Goal: Information Seeking & Learning: Learn about a topic

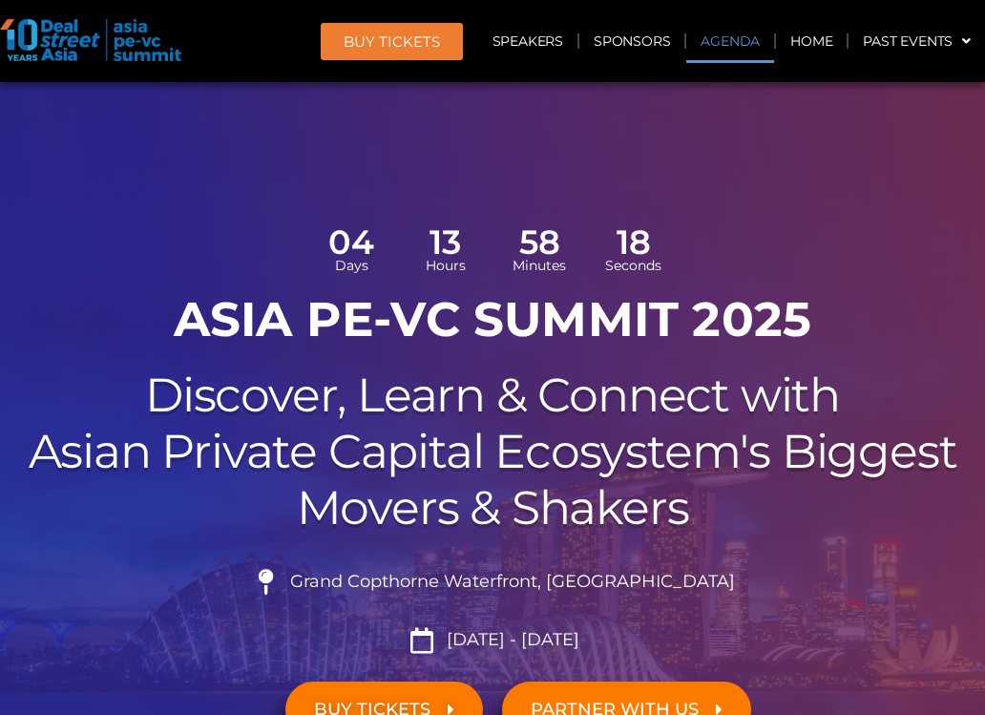
scroll to position [1098, 0]
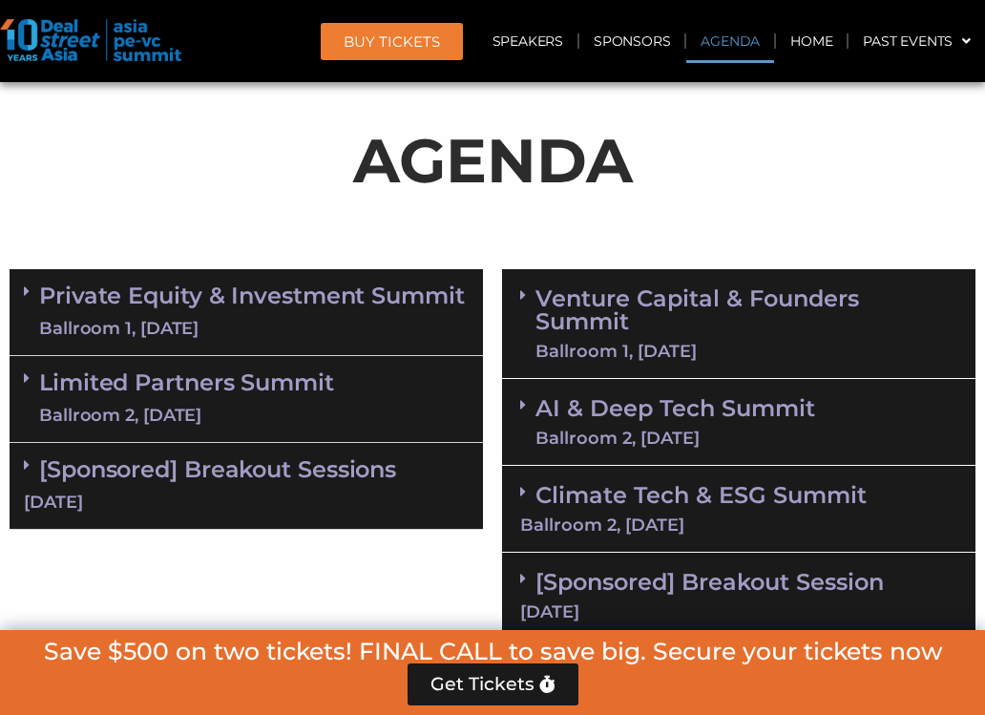
click at [645, 320] on link "Venture Capital & Founders​ Summit Ballroom 1, [DATE]" at bounding box center [747, 323] width 422 height 73
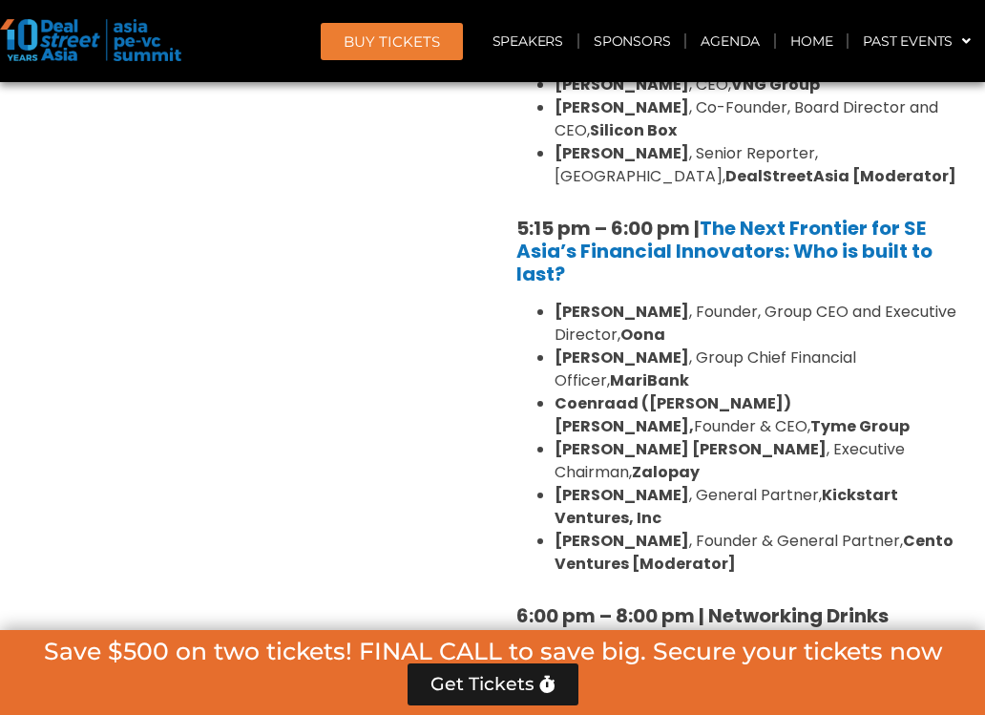
scroll to position [3755, 0]
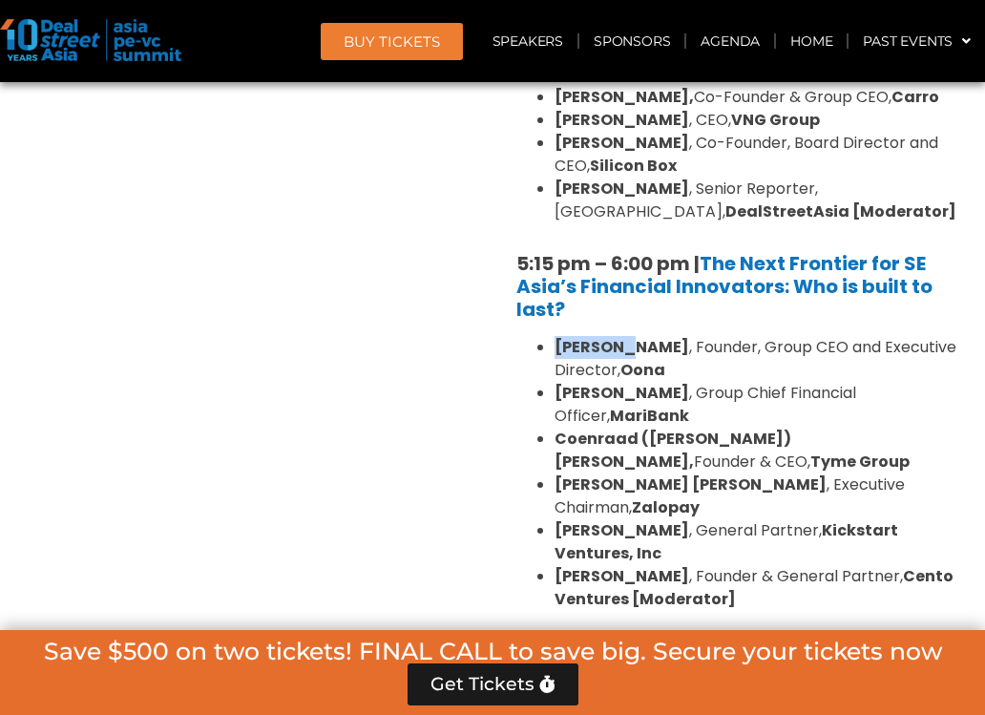
drag, startPoint x: 554, startPoint y: 251, endPoint x: 624, endPoint y: 250, distance: 70.7
click at [625, 336] on ul "[PERSON_NAME] , Founder, Group CEO and Executive Director, [PERSON_NAME] , Grou…" at bounding box center [739, 473] width 445 height 275
drag, startPoint x: 563, startPoint y: 297, endPoint x: 637, endPoint y: 296, distance: 73.5
click at [640, 382] on strong "[PERSON_NAME]" at bounding box center [622, 393] width 135 height 22
drag, startPoint x: 582, startPoint y: 331, endPoint x: 646, endPoint y: 330, distance: 64.0
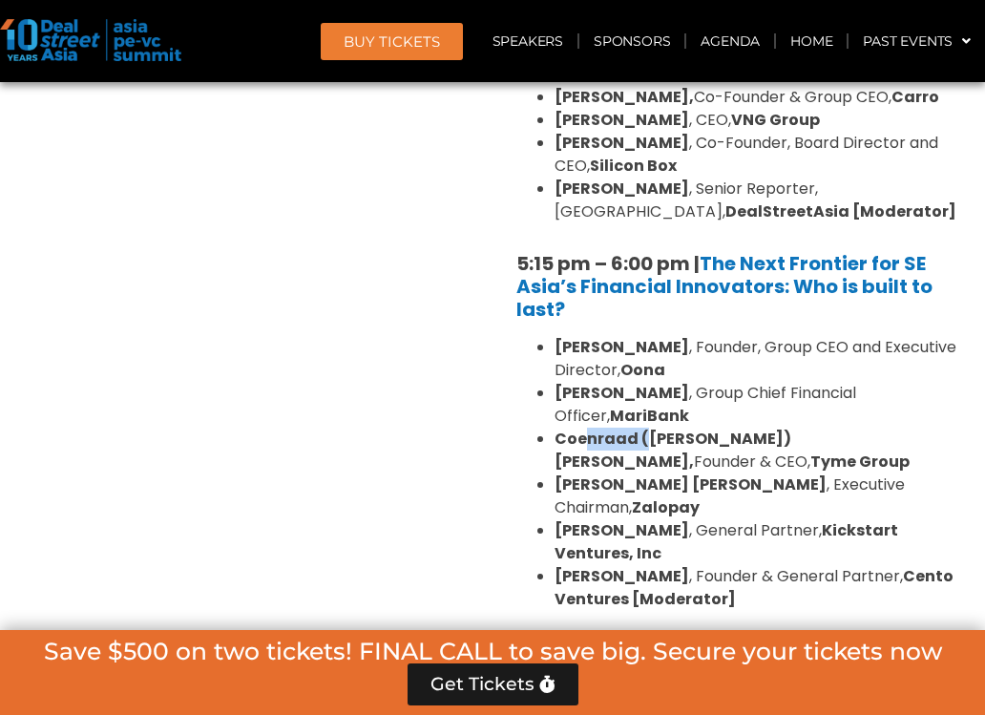
click at [647, 428] on strong "Coenraad ([PERSON_NAME]) [PERSON_NAME]," at bounding box center [673, 450] width 237 height 45
drag, startPoint x: 574, startPoint y: 364, endPoint x: 648, endPoint y: 364, distance: 74.5
click at [648, 474] on strong "[PERSON_NAME] [PERSON_NAME]" at bounding box center [691, 485] width 272 height 22
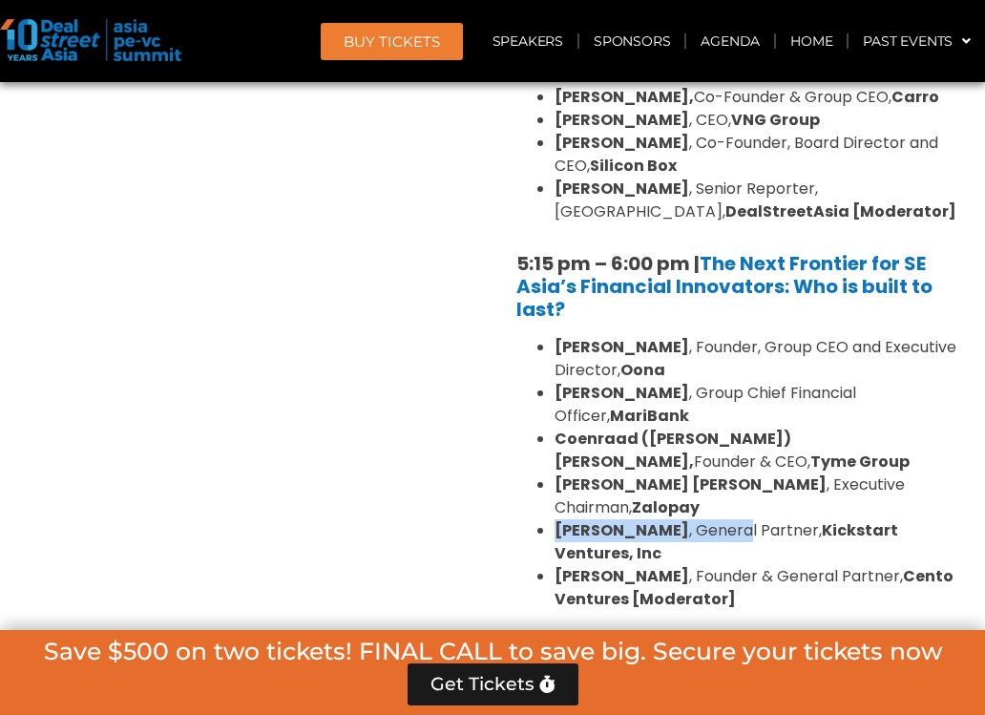
drag, startPoint x: 556, startPoint y: 393, endPoint x: 688, endPoint y: 399, distance: 132.8
click at [688, 519] on li "[PERSON_NAME] , General Partner, Kickstart Ventures, Inc" at bounding box center [758, 542] width 407 height 46
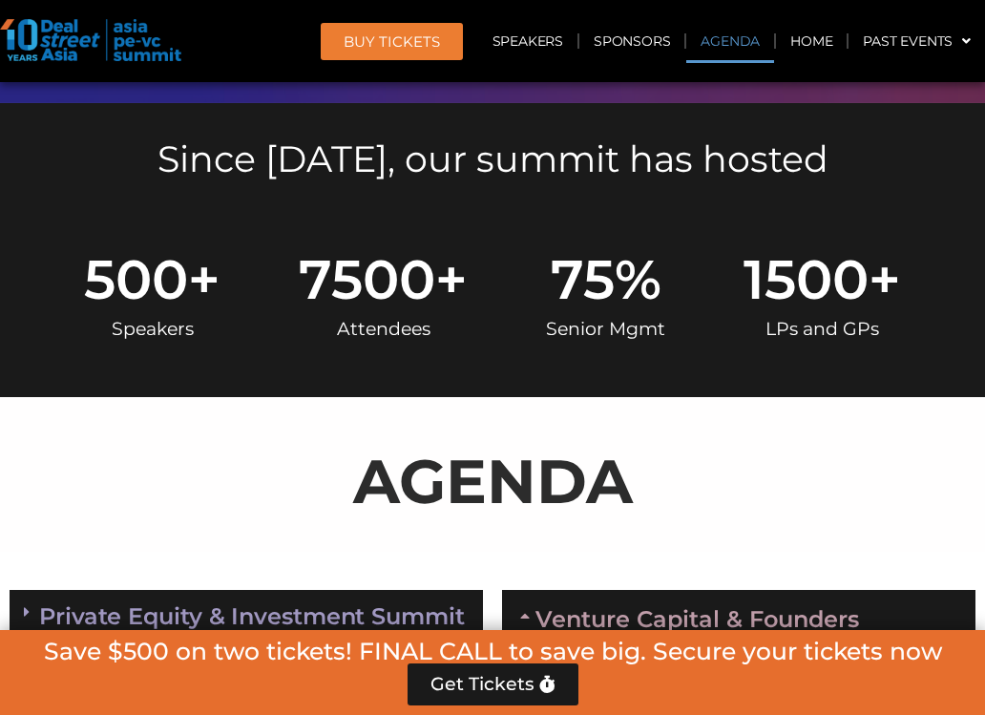
scroll to position [1070, 0]
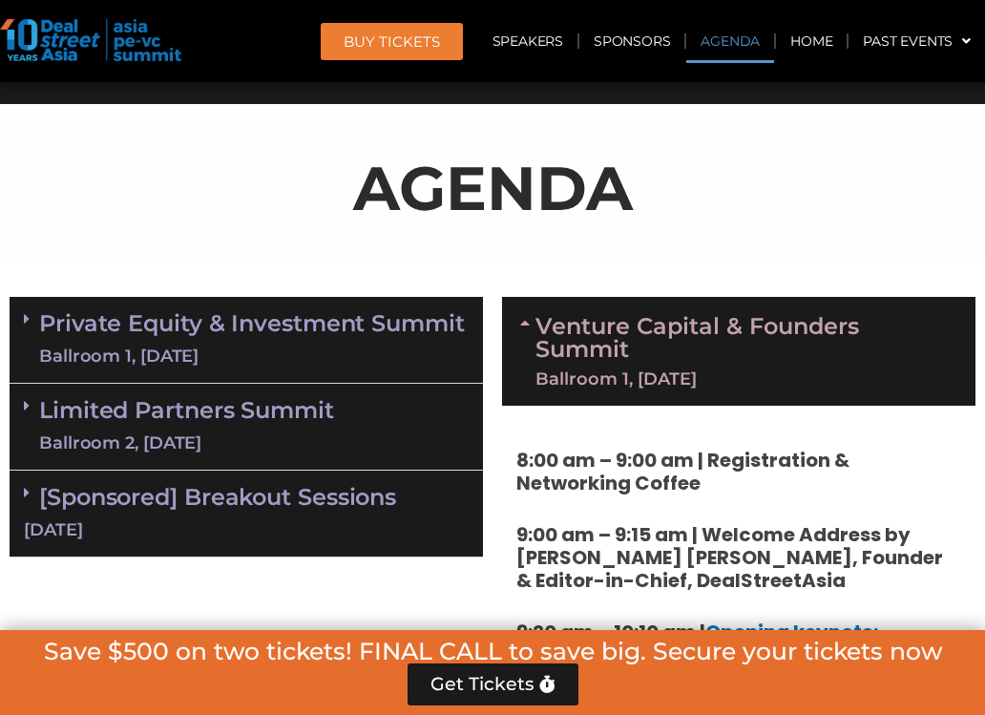
click at [527, 325] on icon at bounding box center [527, 322] width 15 height 15
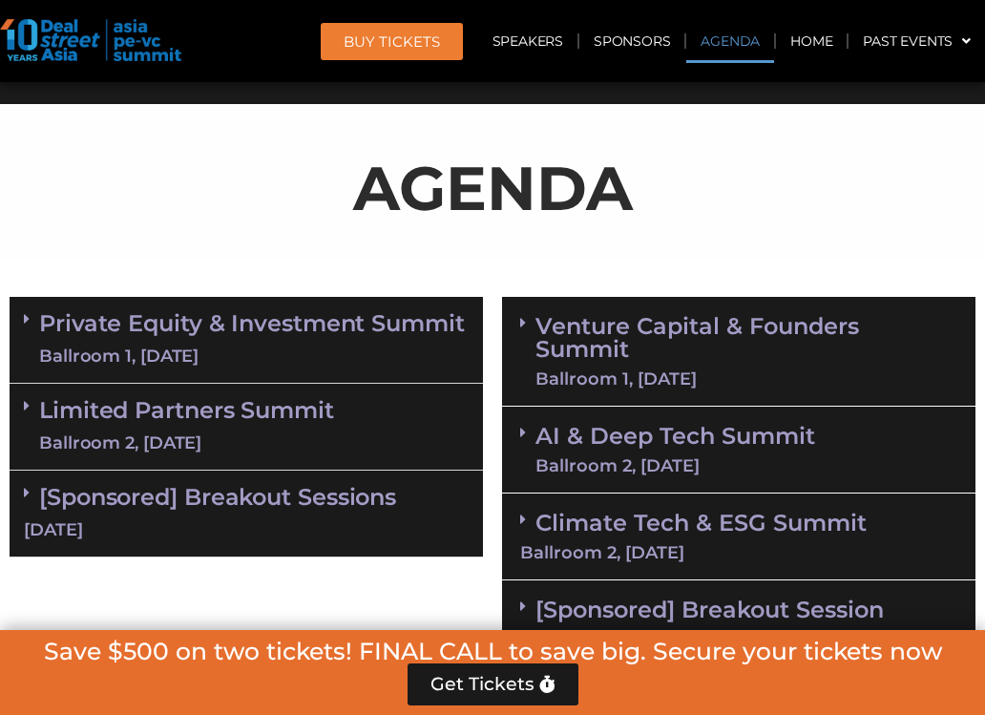
click at [270, 328] on link "Private Equity & Investment Summit Ballroom 1, [DATE]" at bounding box center [252, 339] width 426 height 57
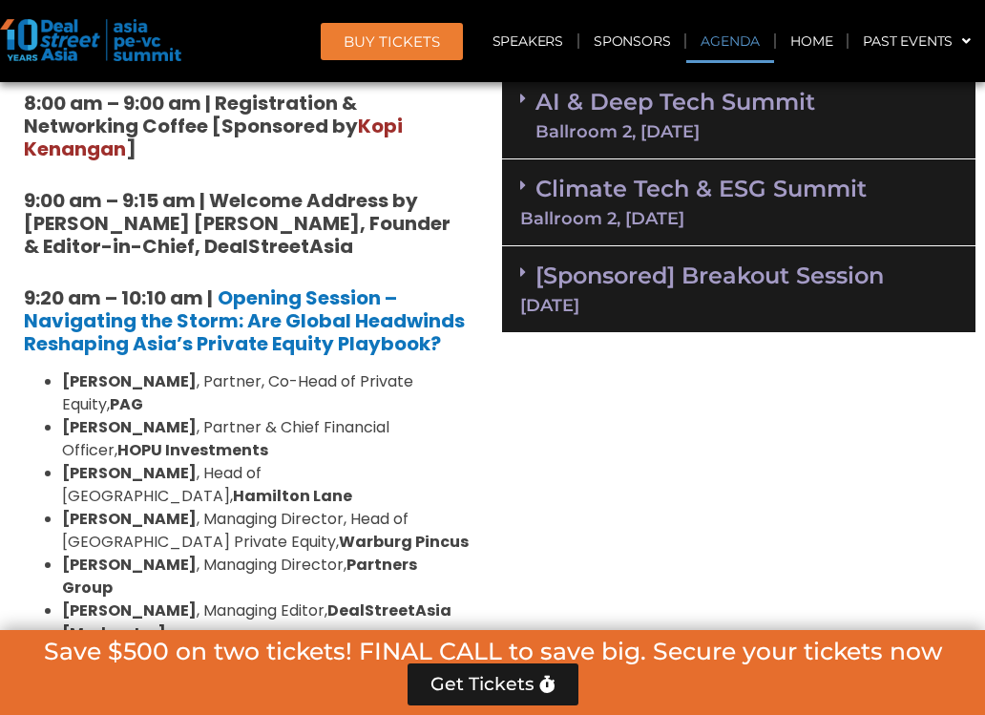
scroll to position [1407, 0]
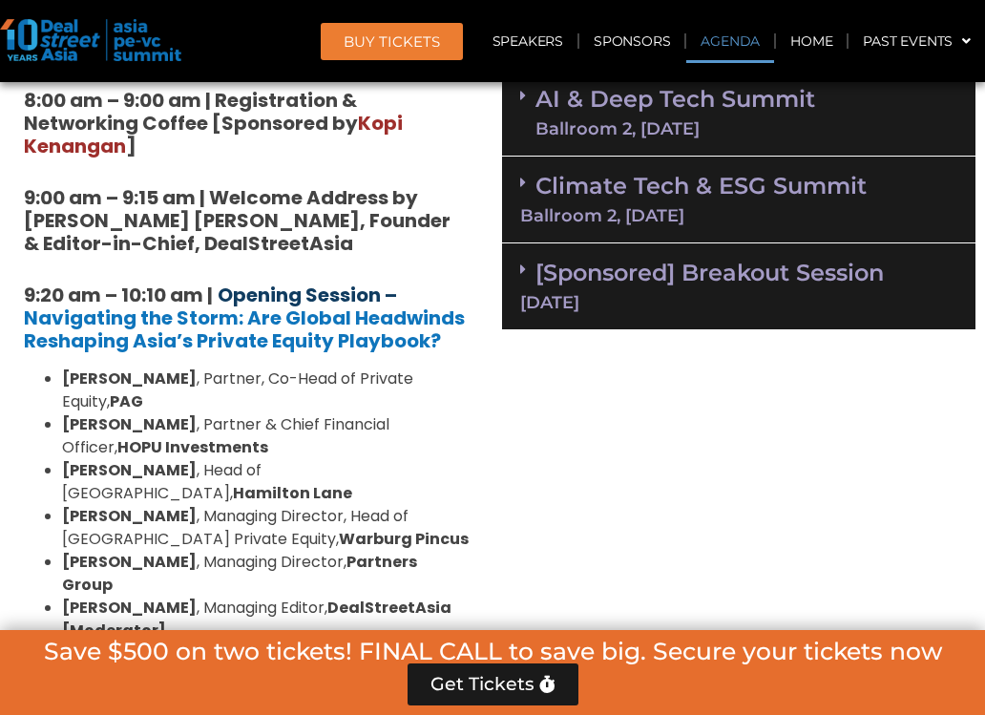
drag, startPoint x: 220, startPoint y: 289, endPoint x: 270, endPoint y: 289, distance: 50.6
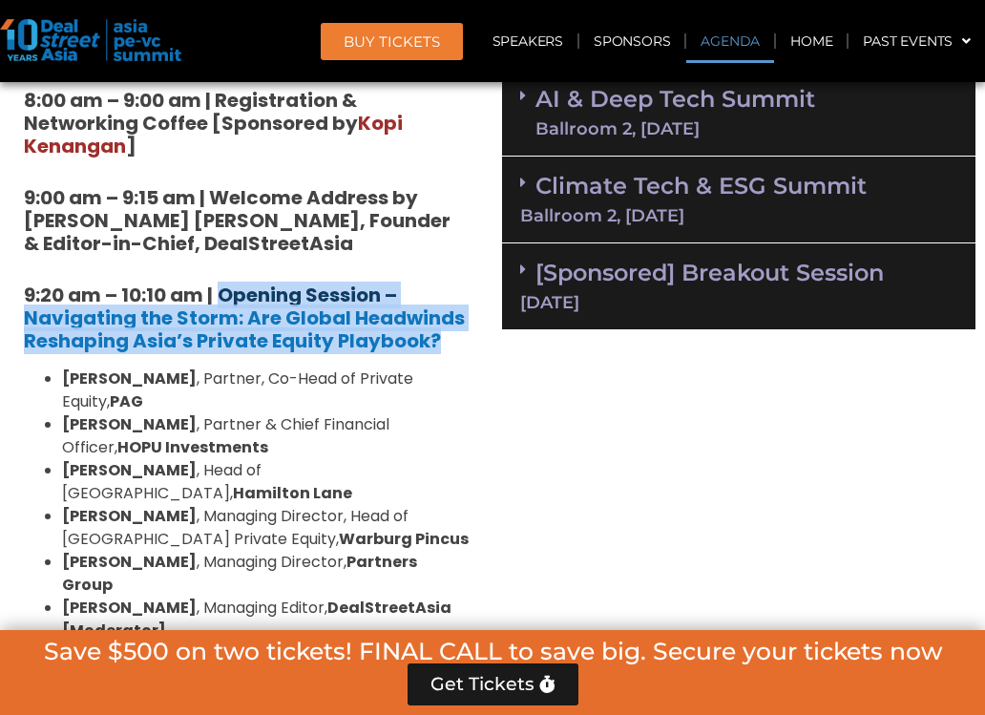
drag, startPoint x: 449, startPoint y: 344, endPoint x: 223, endPoint y: 282, distance: 233.7
click at [223, 284] on h5 "9:20 am – 10:10 am | Opening Session – Navigating the Storm: Are Global Headwin…" at bounding box center [246, 318] width 445 height 69
copy h5 "Opening Session – Navigating the Storm: Are Global Headwinds Reshaping Asia’s P…"
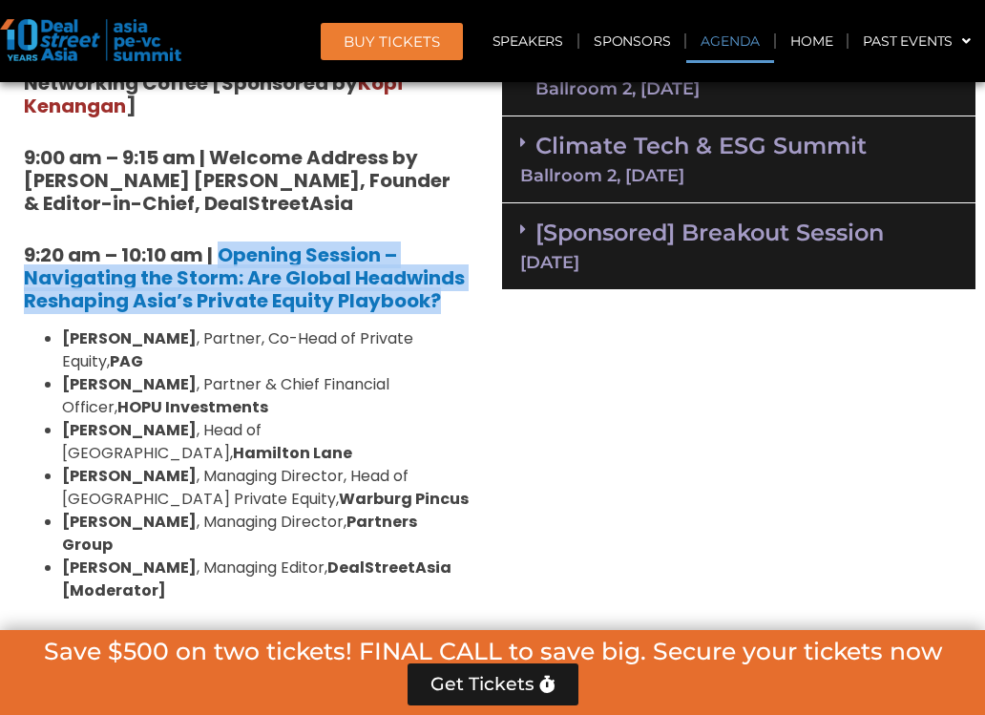
scroll to position [1454, 0]
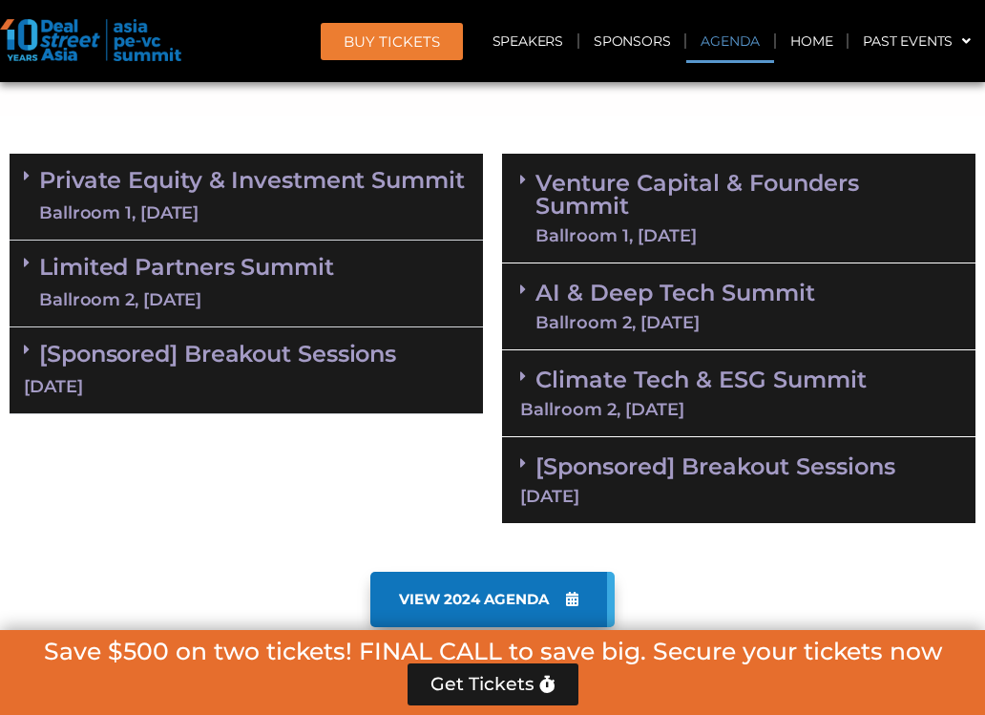
scroll to position [1003, 0]
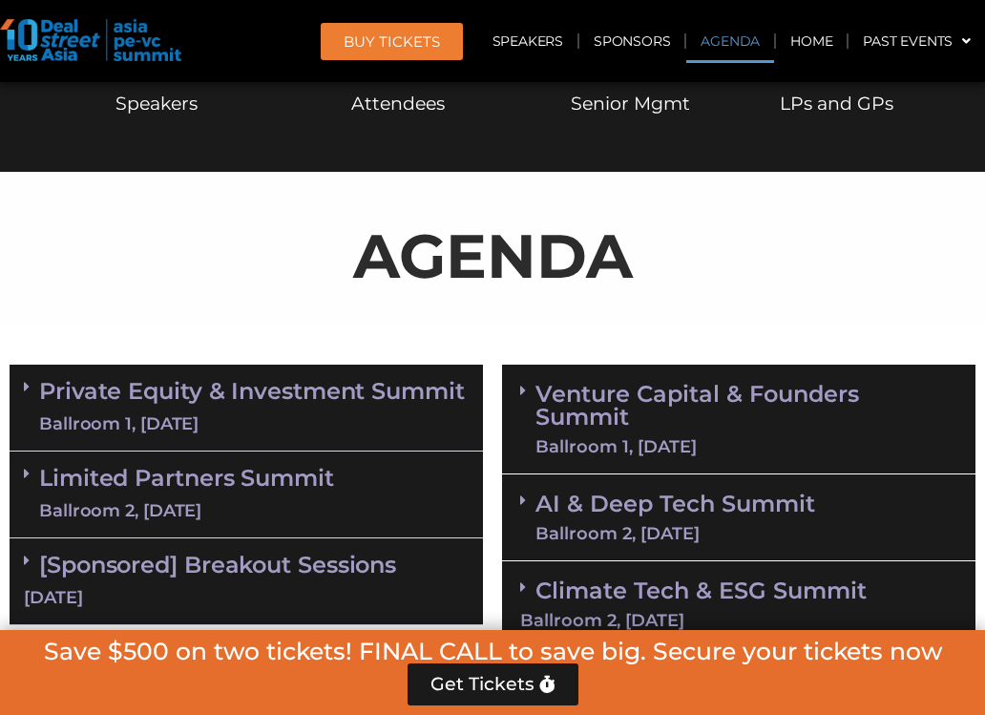
click at [231, 382] on link "Private Equity & Investment Summit Ballroom 1, [DATE]" at bounding box center [252, 407] width 426 height 57
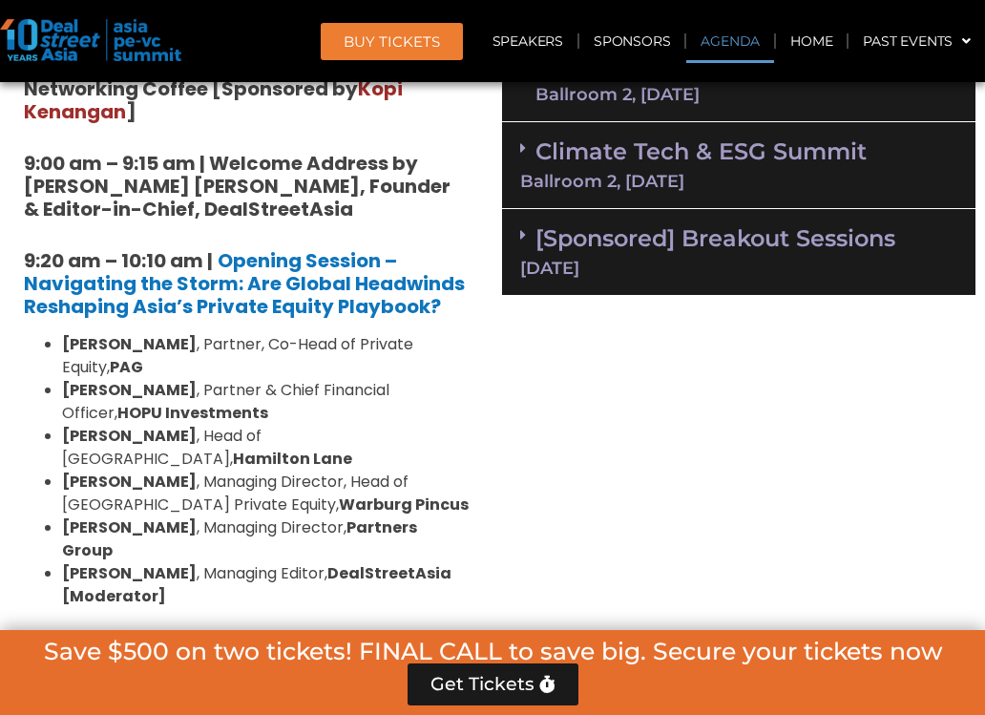
scroll to position [1442, 0]
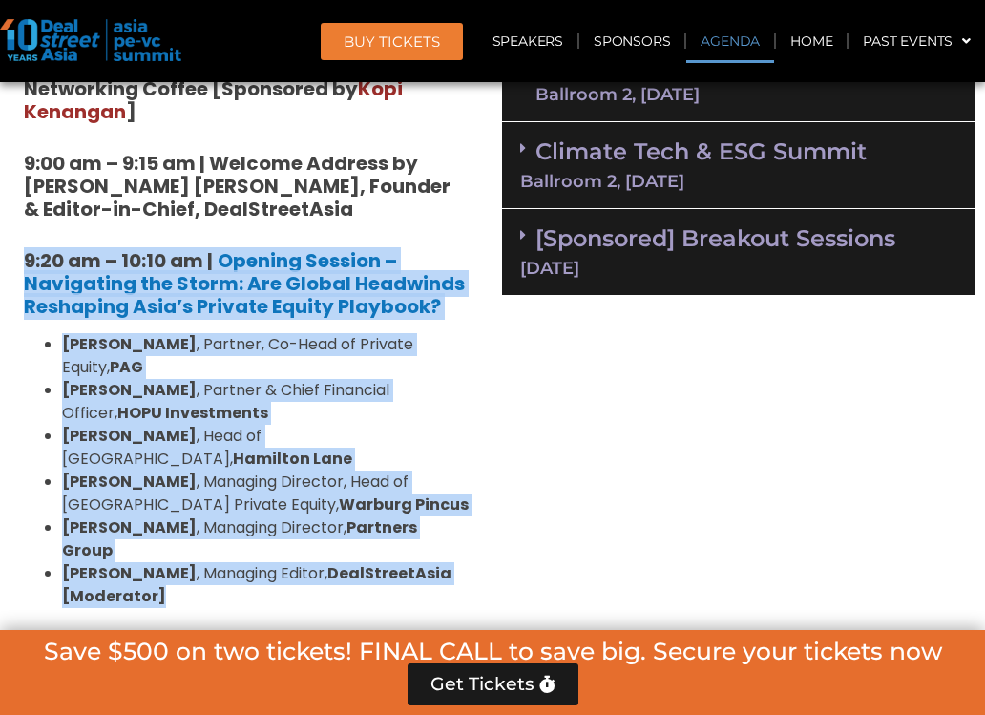
drag, startPoint x: 220, startPoint y: 553, endPoint x: 3, endPoint y: 265, distance: 360.0
copy div "9:20 am – 10:10 am | Opening Session – Navigating the Storm: Are Global Headwin…"
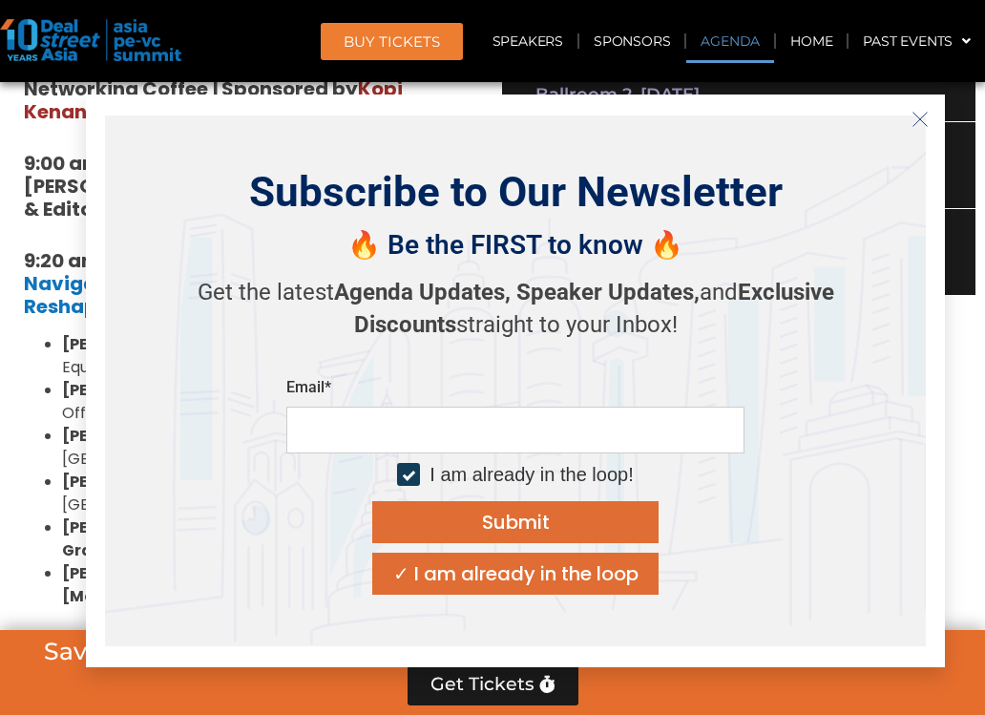
click at [922, 116] on icon "Close" at bounding box center [920, 119] width 17 height 17
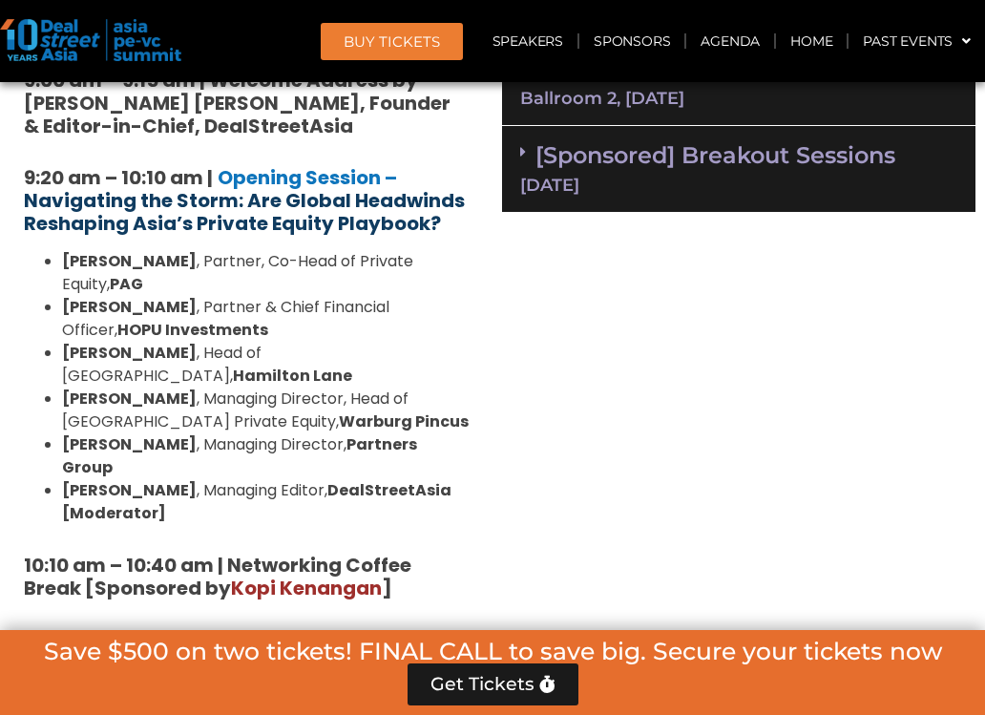
scroll to position [1554, 0]
